Goal: Transaction & Acquisition: Purchase product/service

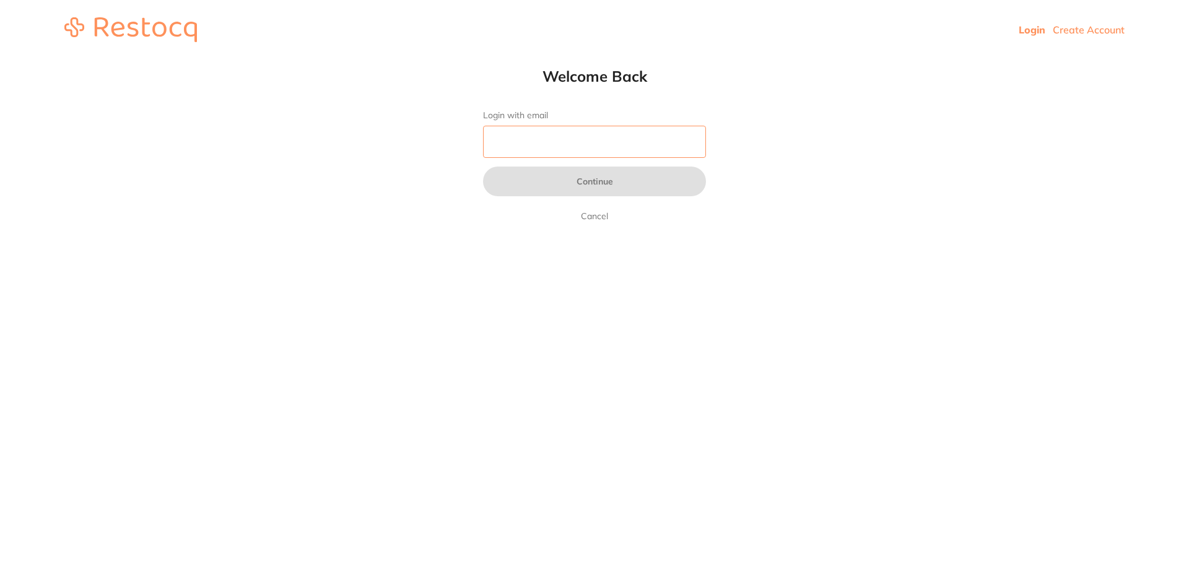
click at [515, 141] on input "Login with email" at bounding box center [594, 142] width 223 height 32
type input "[EMAIL_ADDRESS][DOMAIN_NAME]"
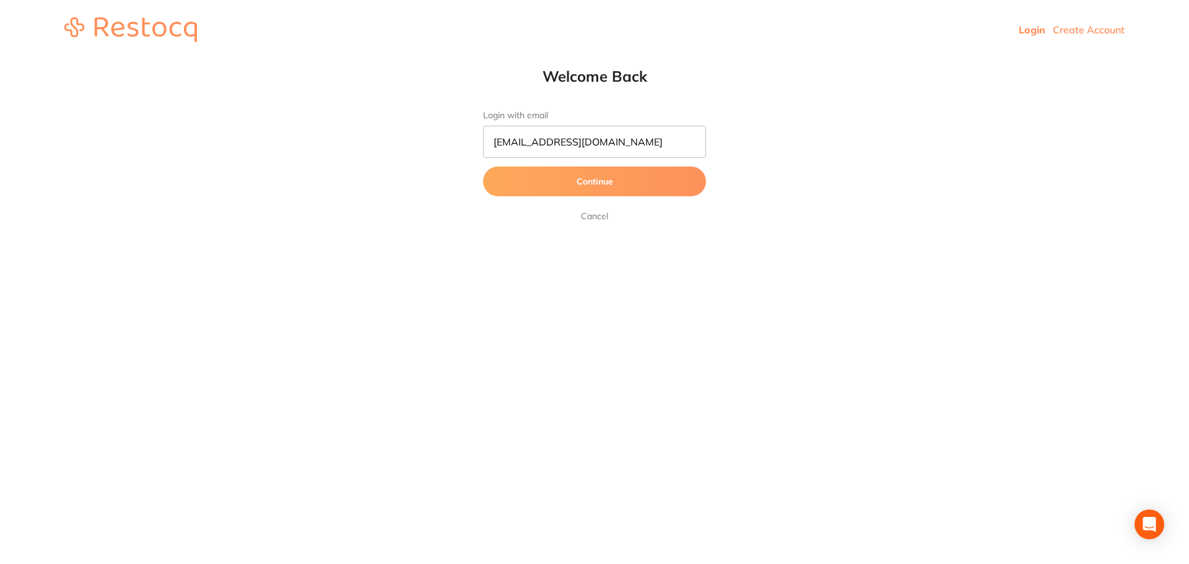
click at [596, 181] on button "Continue" at bounding box center [594, 182] width 223 height 30
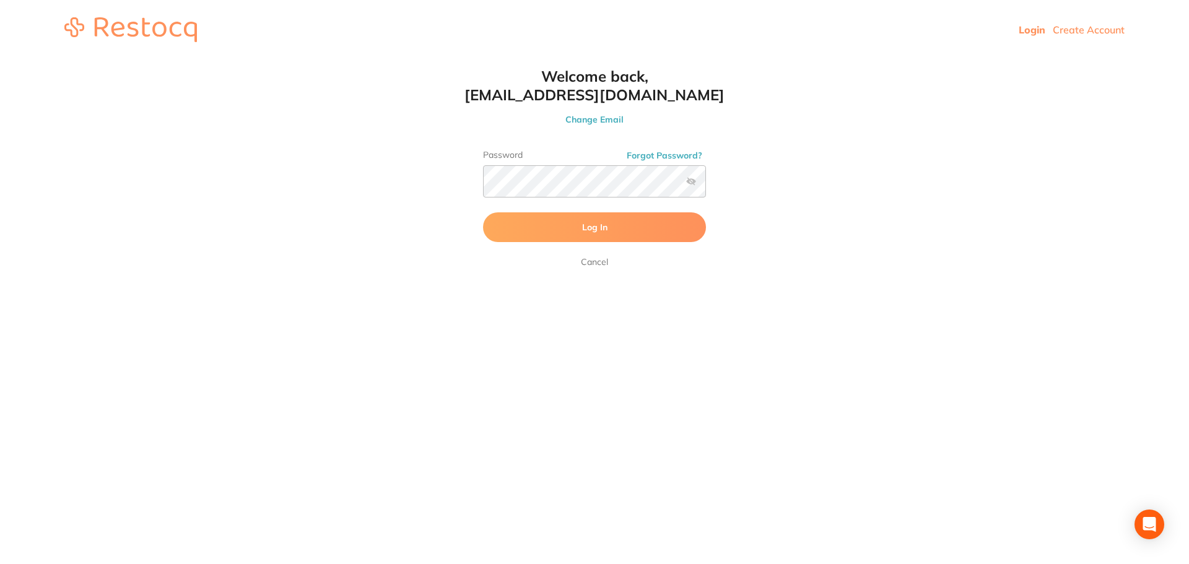
click at [586, 230] on span "Log In" at bounding box center [594, 227] width 25 height 11
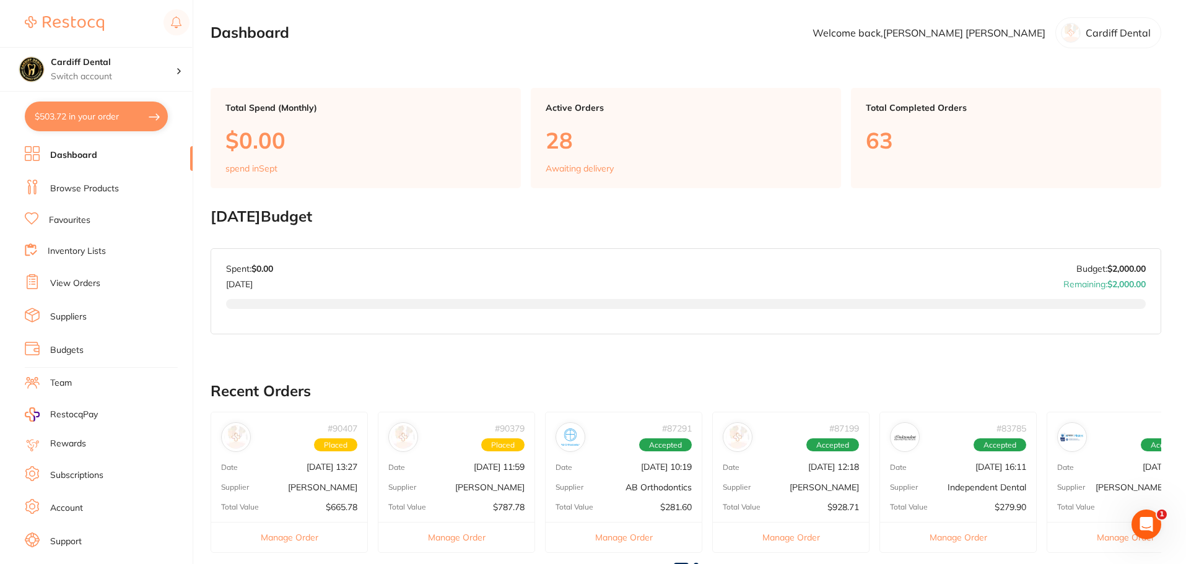
click at [101, 115] on button "$503.72 in your order" at bounding box center [96, 117] width 143 height 30
checkbox input "true"
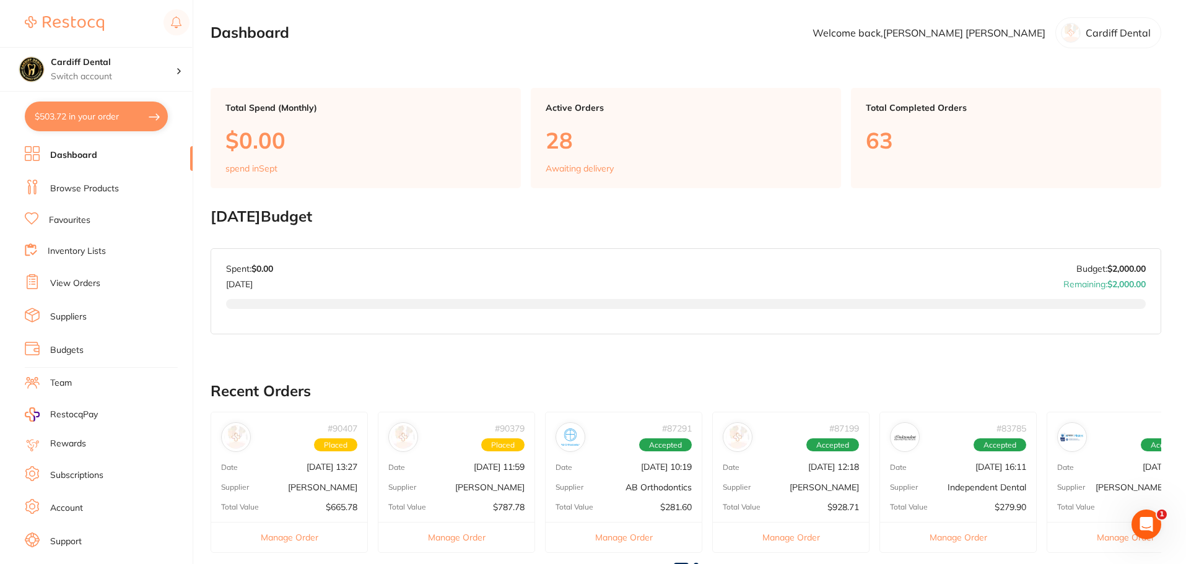
checkbox input "true"
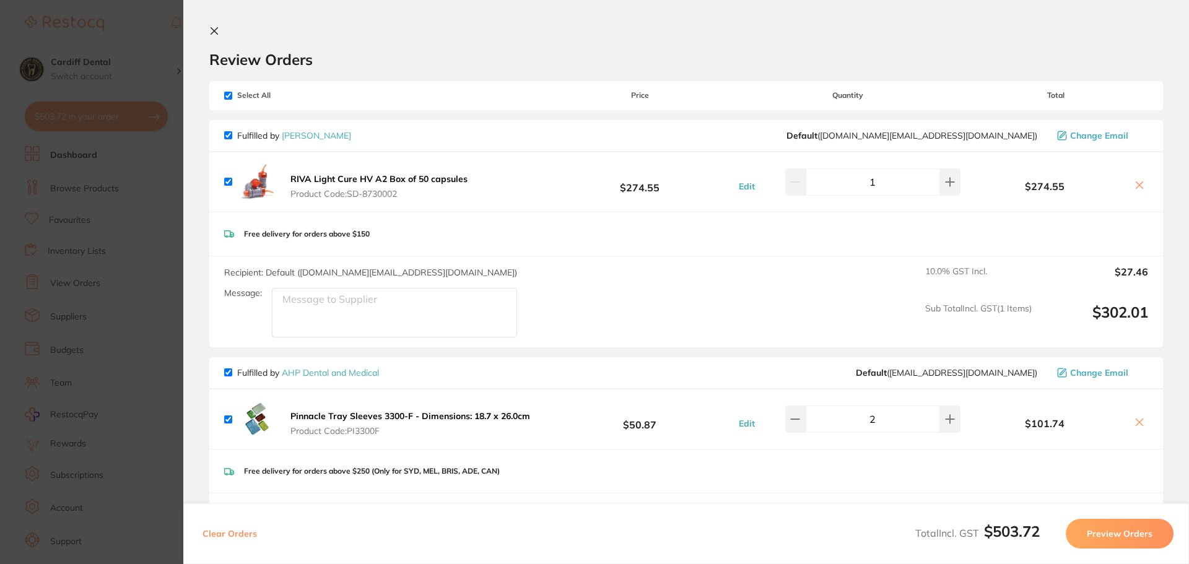
click at [211, 28] on icon at bounding box center [214, 31] width 7 height 7
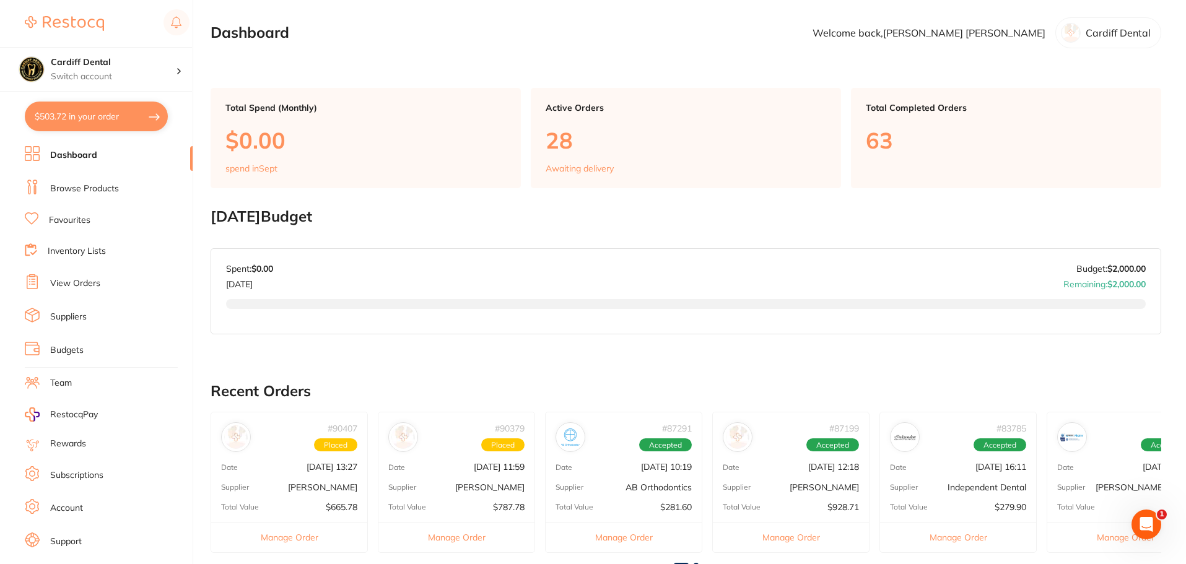
click at [82, 188] on link "Browse Products" at bounding box center [84, 189] width 69 height 12
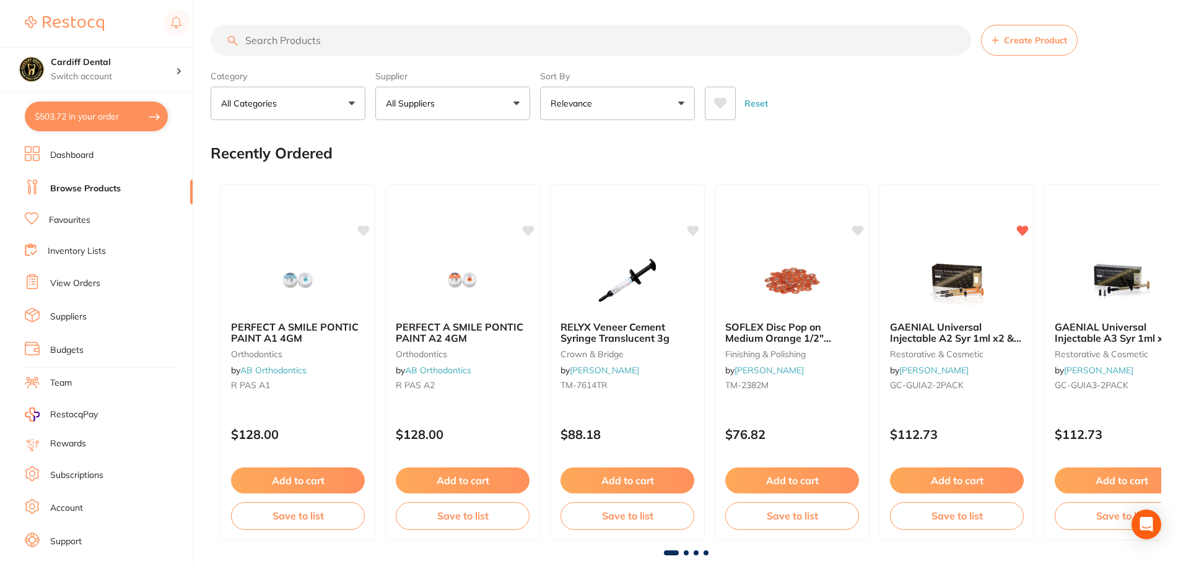
click at [284, 41] on input "search" at bounding box center [591, 40] width 760 height 31
click at [282, 38] on input "search" at bounding box center [591, 40] width 760 height 31
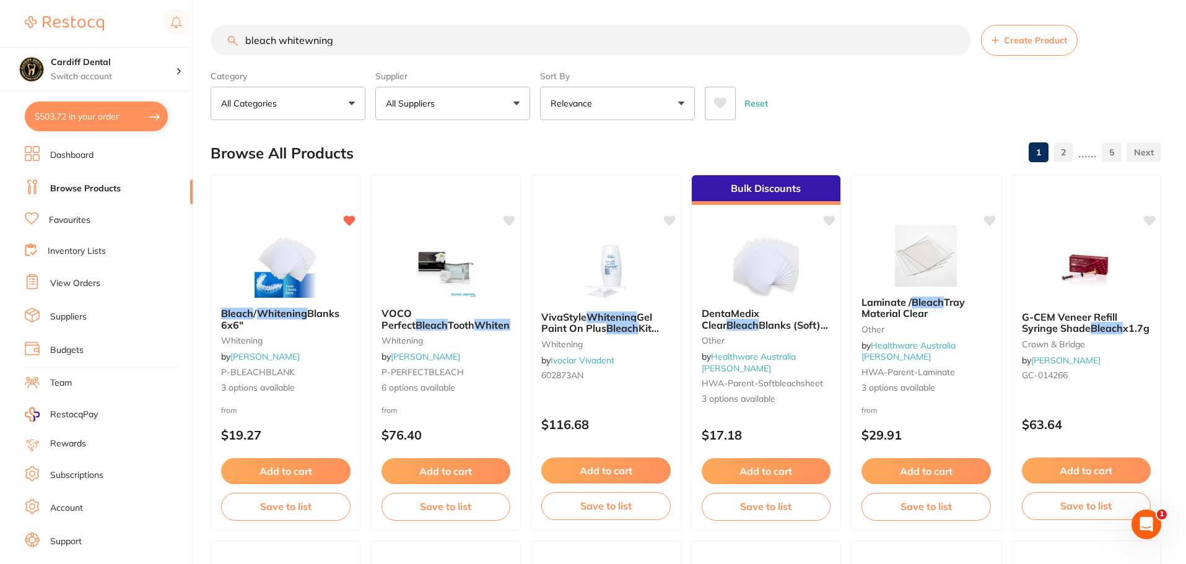
click at [313, 41] on input "bleach whitewning" at bounding box center [591, 40] width 760 height 31
click at [329, 41] on input "bleach [MEDICAL_DATA]" at bounding box center [591, 40] width 760 height 31
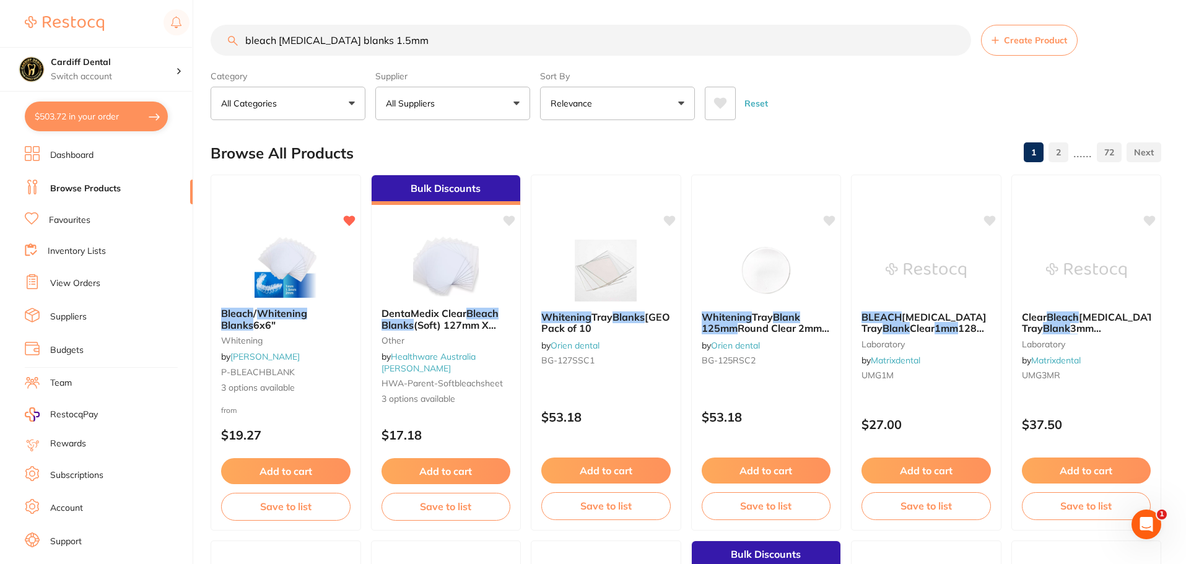
click at [516, 101] on button "All Suppliers" at bounding box center [452, 103] width 155 height 33
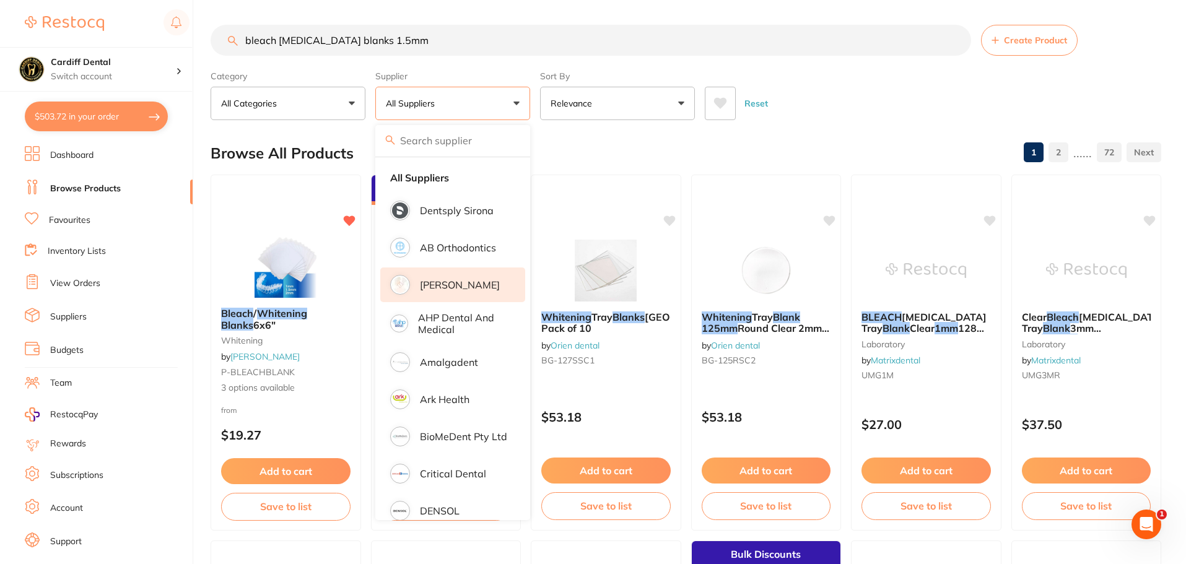
click at [453, 283] on p "[PERSON_NAME]" at bounding box center [460, 284] width 80 height 11
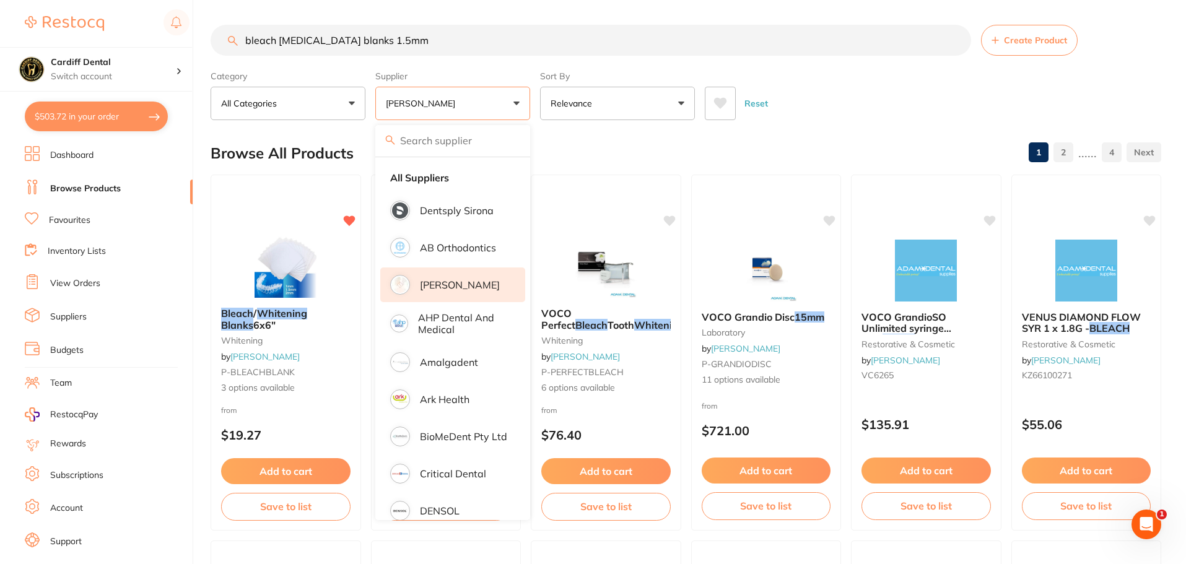
drag, startPoint x: 404, startPoint y: 44, endPoint x: 209, endPoint y: 44, distance: 195.1
click at [209, 44] on div "$503.72 Cardiff Dental Switch account Cardiff Dental $503.72 in your order Dash…" at bounding box center [593, 282] width 1186 height 564
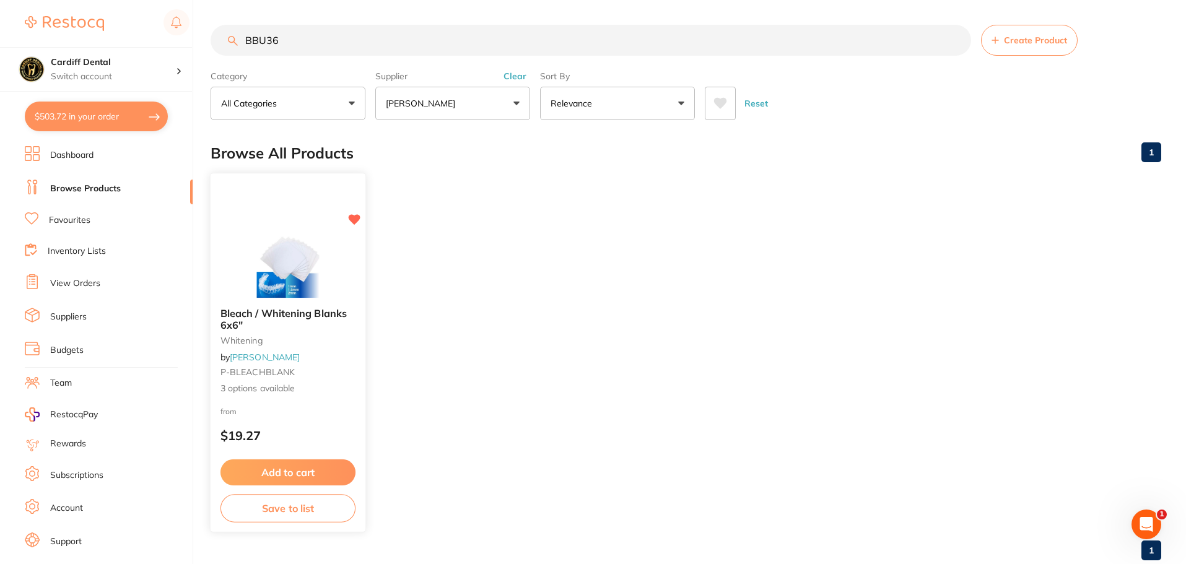
type input "BBU36"
click at [321, 342] on small "whitening" at bounding box center [287, 341] width 135 height 10
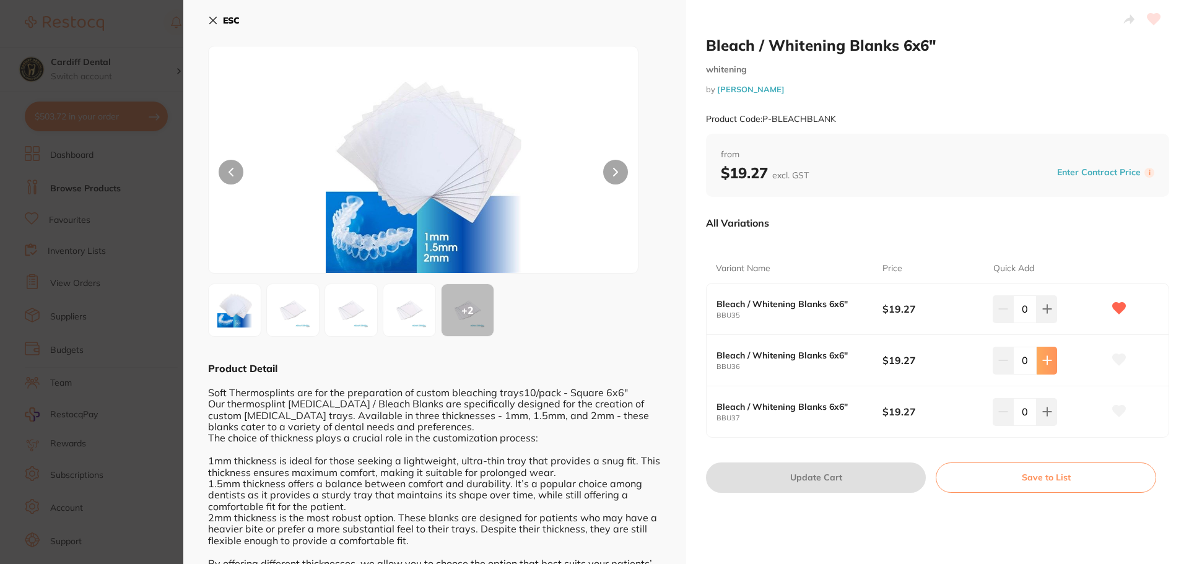
click at [1046, 359] on icon at bounding box center [1047, 360] width 10 height 10
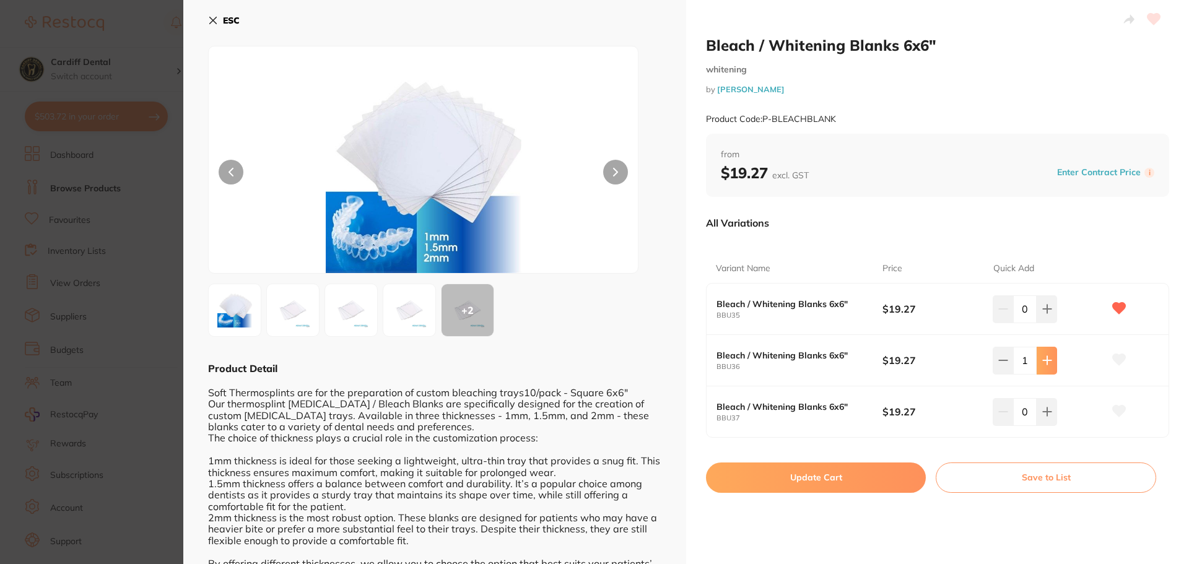
click at [1046, 359] on icon at bounding box center [1047, 360] width 10 height 10
type input "2"
click at [796, 482] on button "Update Cart" at bounding box center [816, 478] width 220 height 30
checkbox input "false"
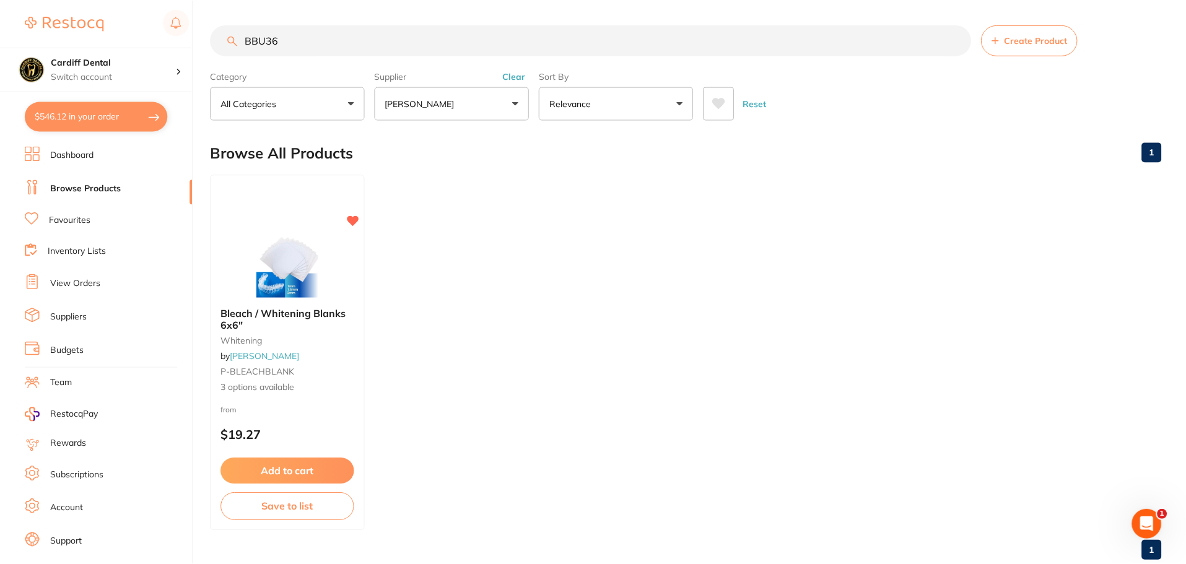
scroll to position [1, 0]
